Goal: Information Seeking & Learning: Check status

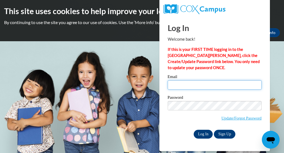
type input "melissa.riddick@cobbk12.org"
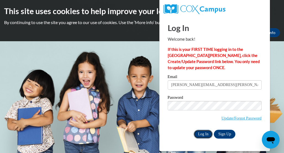
click at [202, 134] on input "Log In" at bounding box center [202, 133] width 19 height 9
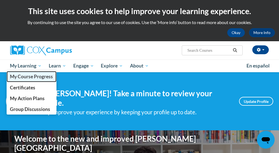
click at [26, 74] on span "My Course Progress" at bounding box center [31, 76] width 43 height 6
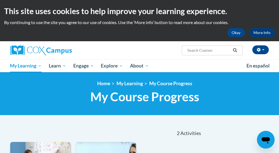
scroll to position [133, 0]
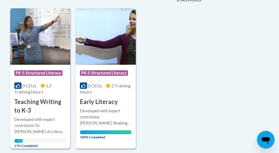
click at [50, 42] on img at bounding box center [40, 36] width 60 height 56
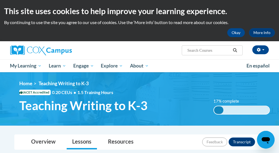
scroll to position [133, 0]
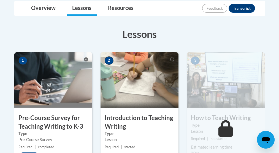
click at [128, 85] on img at bounding box center [140, 79] width 78 height 55
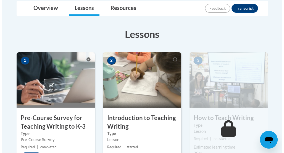
scroll to position [267, 0]
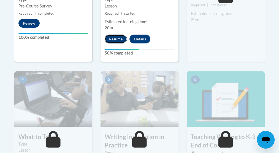
click at [119, 38] on button "Resume" at bounding box center [116, 38] width 22 height 9
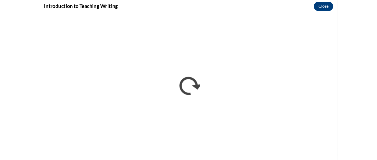
scroll to position [0, 0]
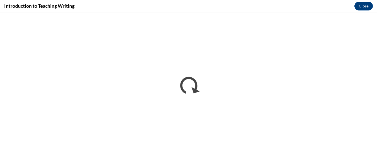
click at [279, 6] on div "Introduction to Teaching Writing Close" at bounding box center [188, 6] width 377 height 12
